Goal: Information Seeking & Learning: Learn about a topic

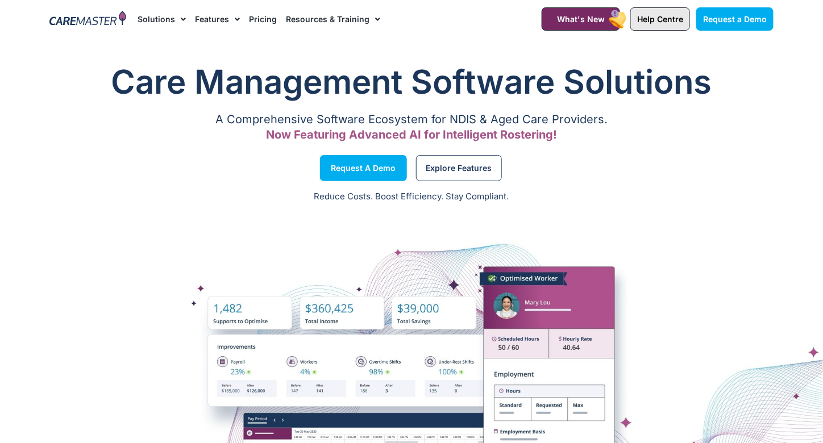
click at [660, 22] on span "Help Centre" at bounding box center [660, 19] width 46 height 10
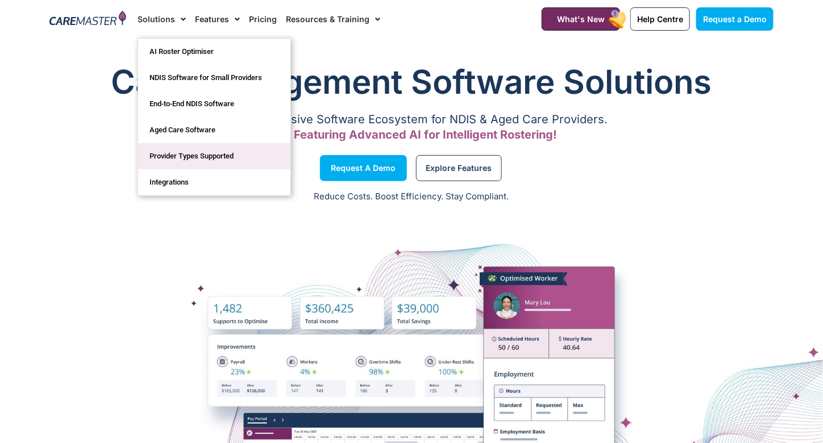
click at [198, 151] on link "Provider Types Supported" at bounding box center [214, 156] width 152 height 26
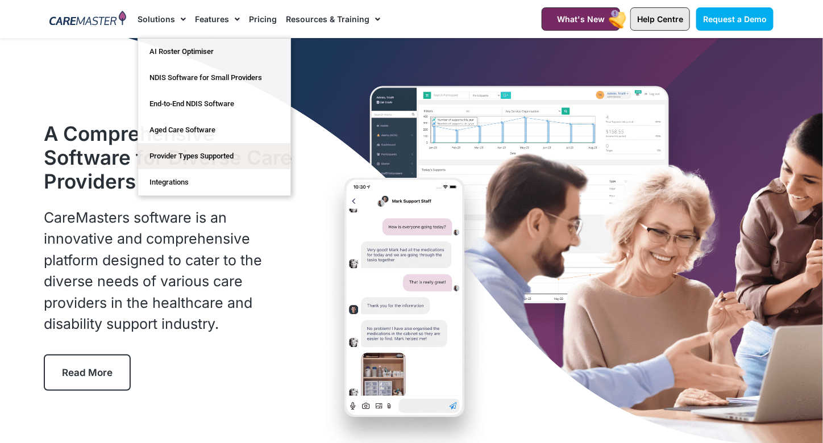
click at [670, 17] on span "Help Centre" at bounding box center [660, 19] width 46 height 10
